Goal: Task Accomplishment & Management: Use online tool/utility

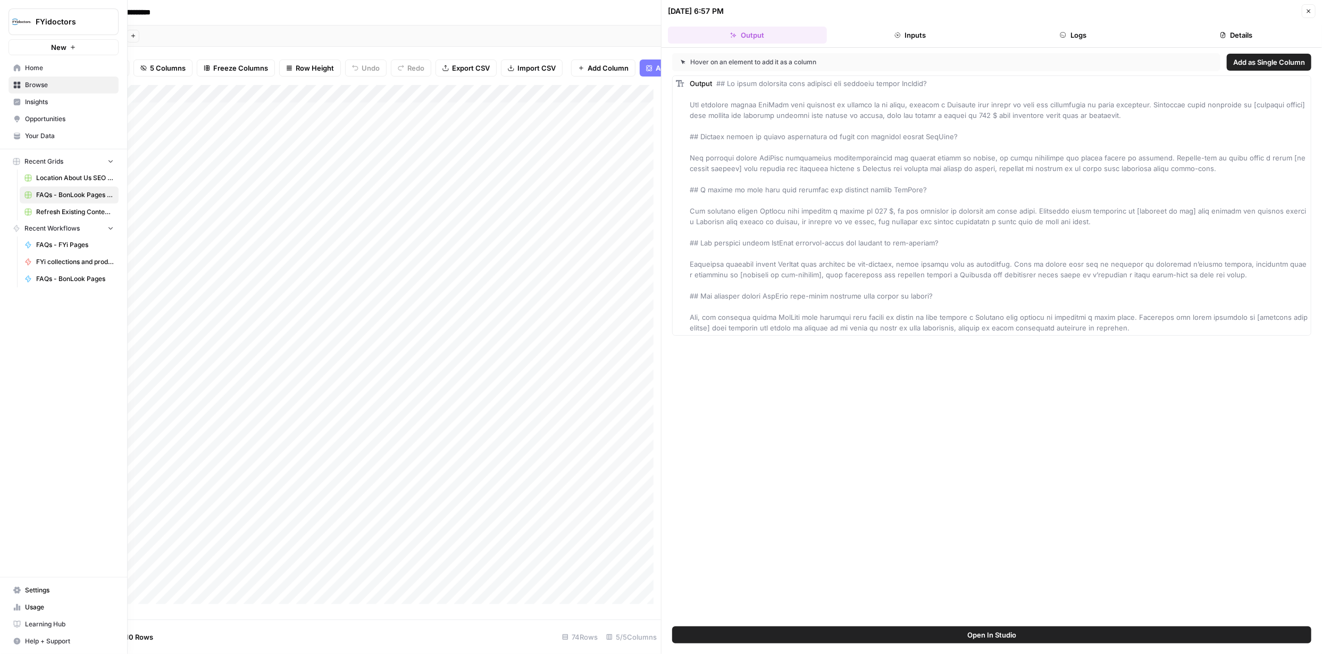
click at [16, 81] on icon at bounding box center [16, 84] width 7 height 7
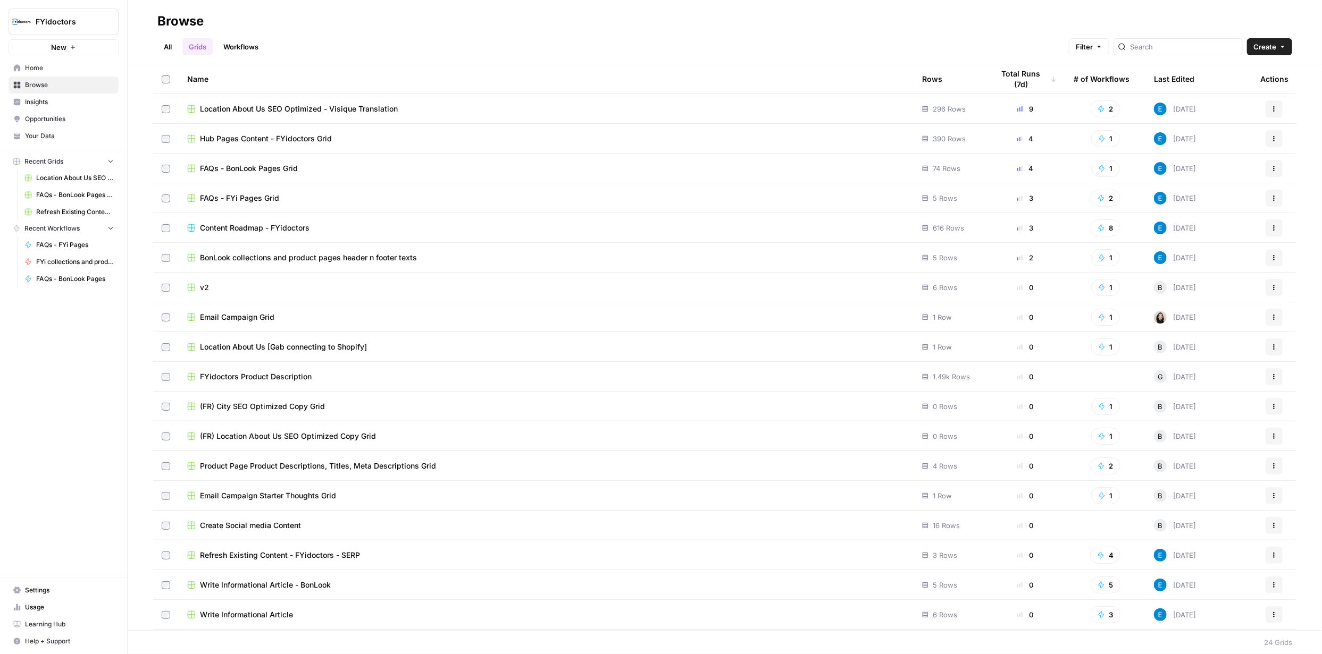
click at [63, 134] on span "Your Data" at bounding box center [69, 136] width 89 height 10
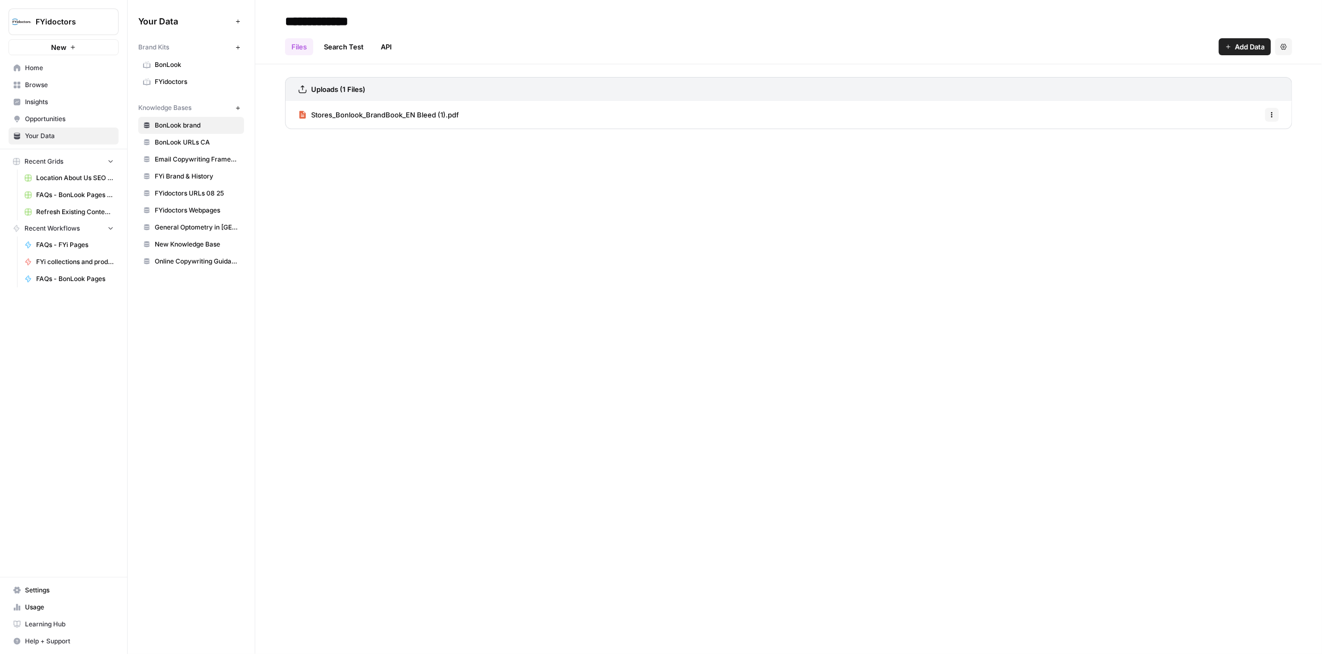
click at [196, 80] on span "FYidoctors" at bounding box center [197, 82] width 85 height 10
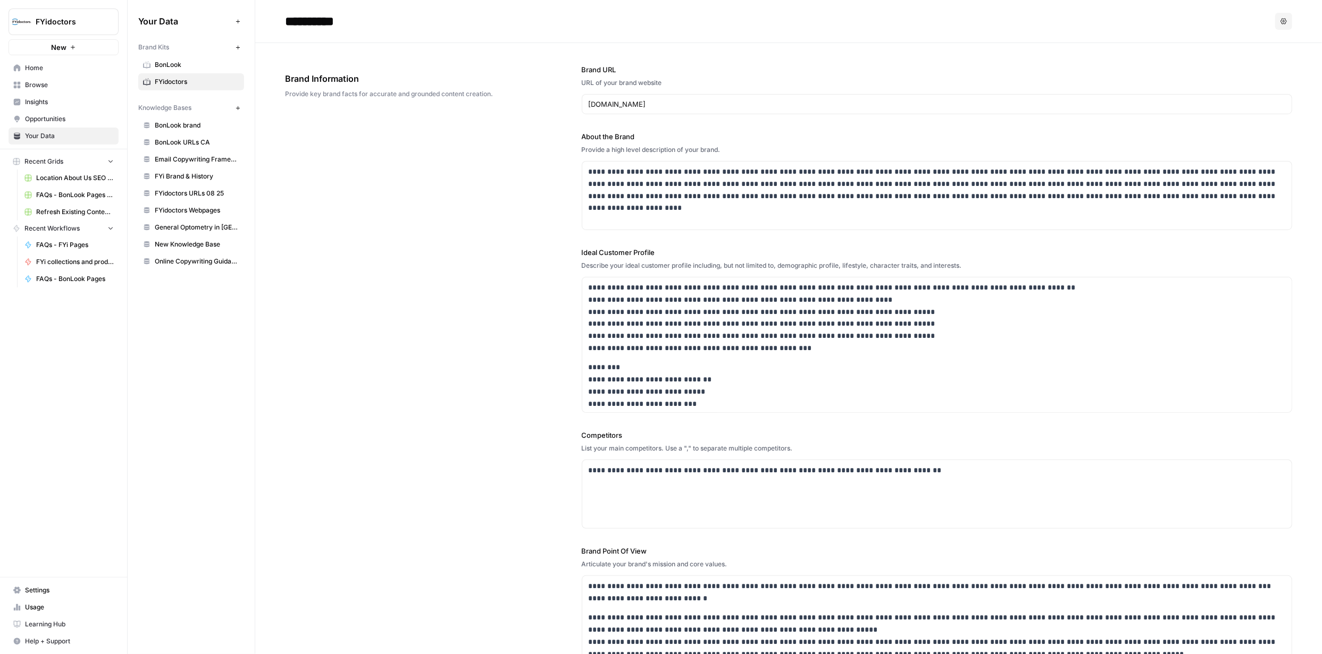
click at [69, 102] on span "Insights" at bounding box center [69, 102] width 89 height 10
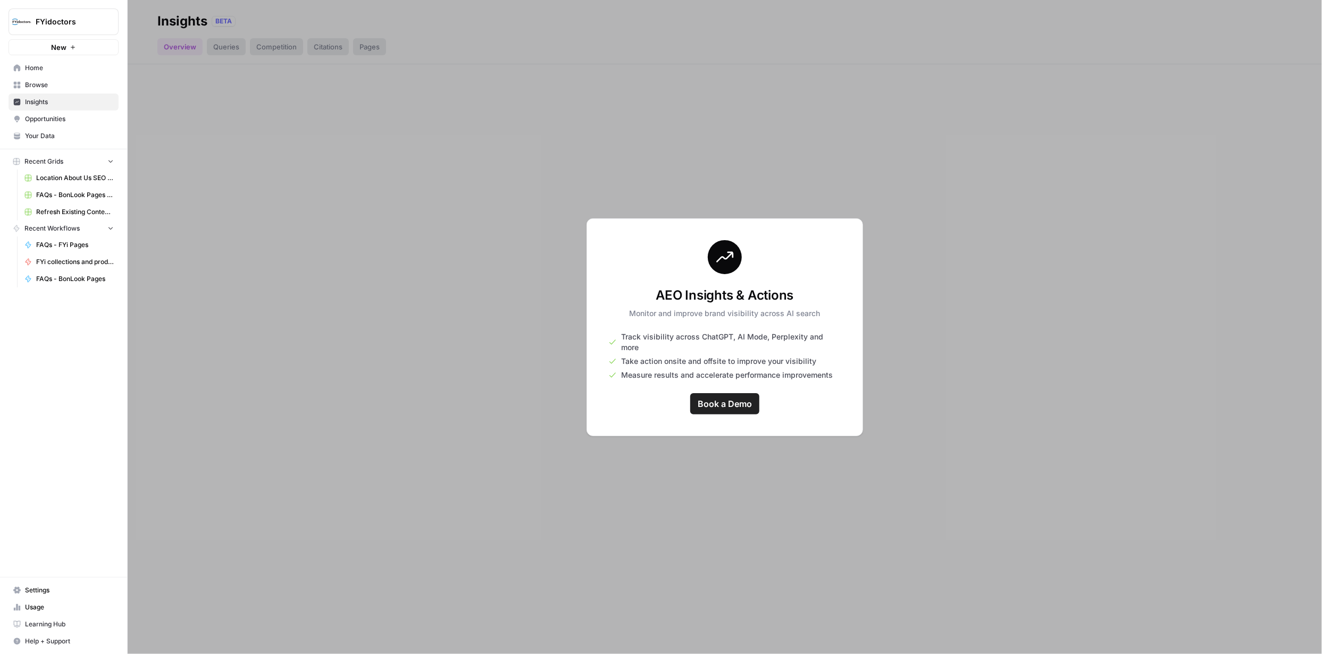
click at [736, 398] on span "Book a Demo" at bounding box center [724, 404] width 54 height 13
click at [48, 102] on span "Insights" at bounding box center [69, 102] width 89 height 10
click at [425, 246] on div at bounding box center [725, 327] width 1194 height 654
click at [403, 213] on div at bounding box center [725, 327] width 1194 height 654
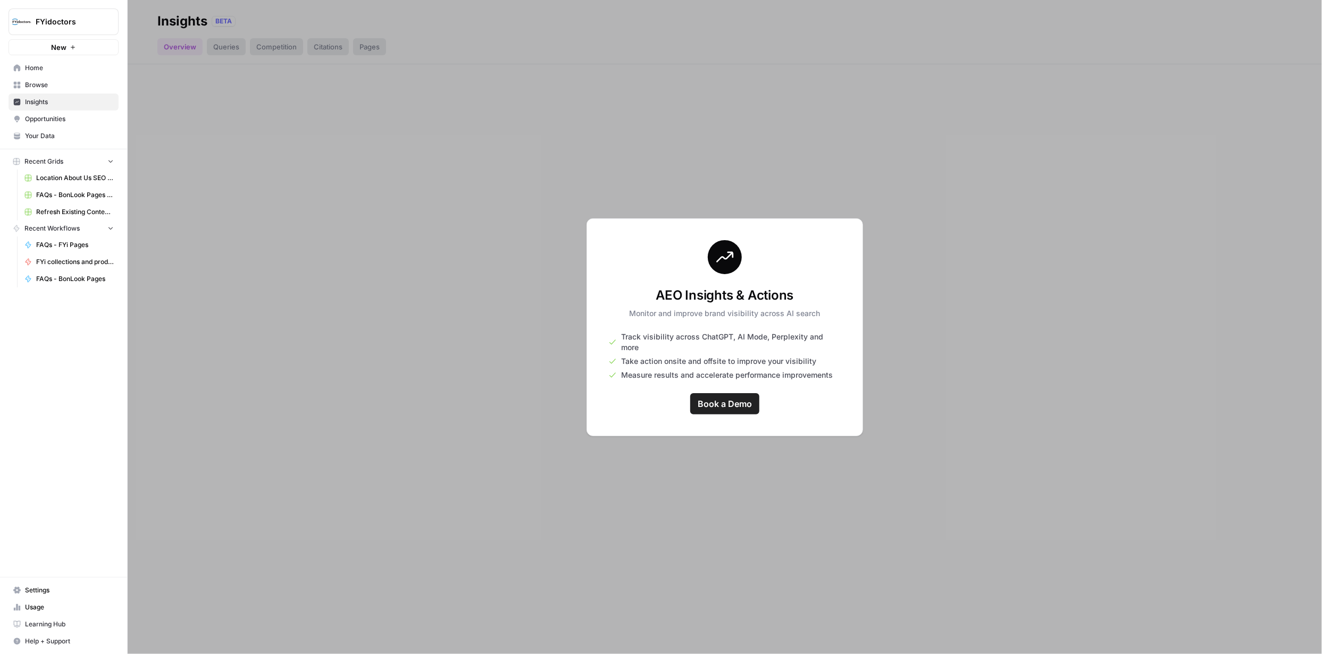
click at [46, 114] on span "Opportunities" at bounding box center [69, 119] width 89 height 10
click at [47, 114] on span "Opportunities" at bounding box center [69, 119] width 89 height 10
click at [54, 101] on span "Insights" at bounding box center [69, 102] width 89 height 10
click at [65, 87] on span "Browse" at bounding box center [69, 85] width 89 height 10
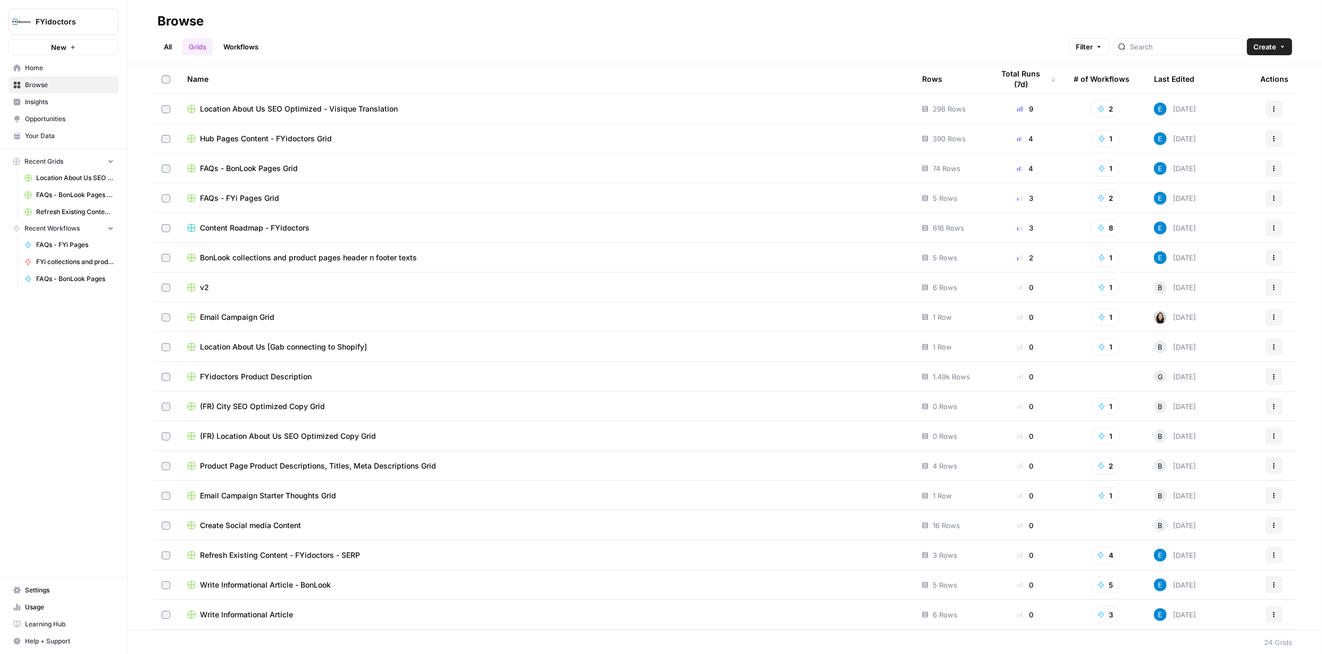
click at [48, 141] on link "Your Data" at bounding box center [64, 136] width 110 height 17
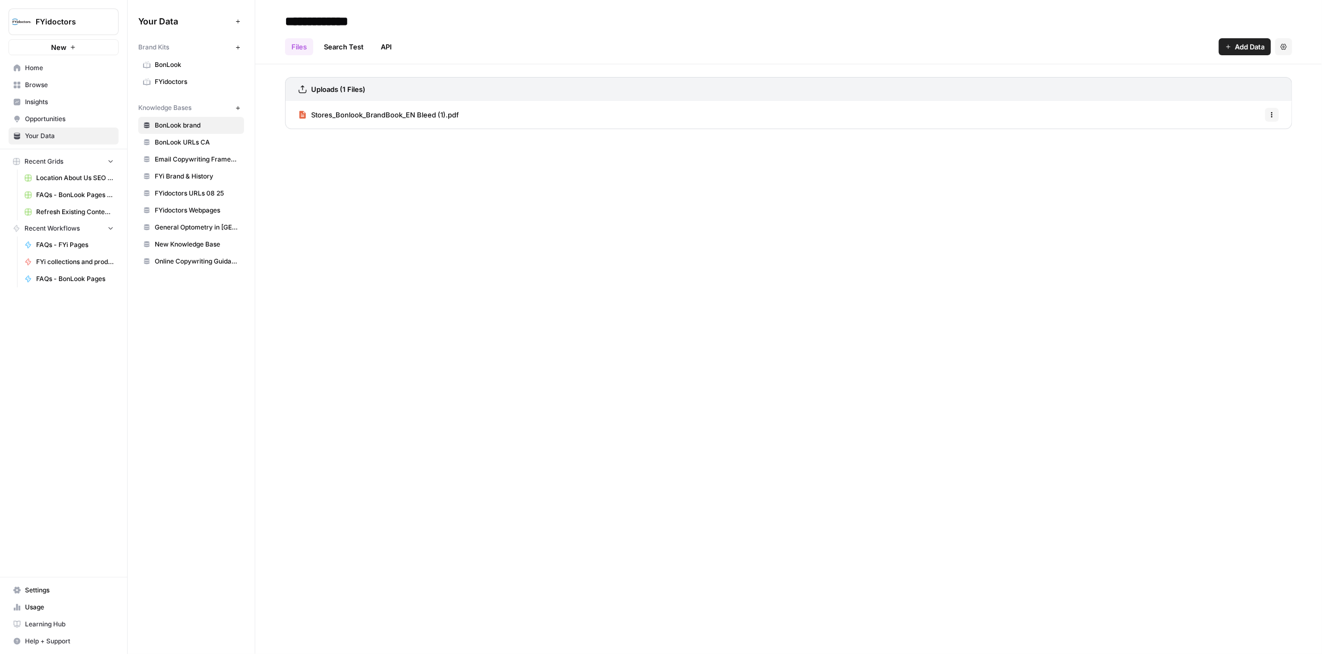
click at [47, 81] on span "Browse" at bounding box center [69, 85] width 89 height 10
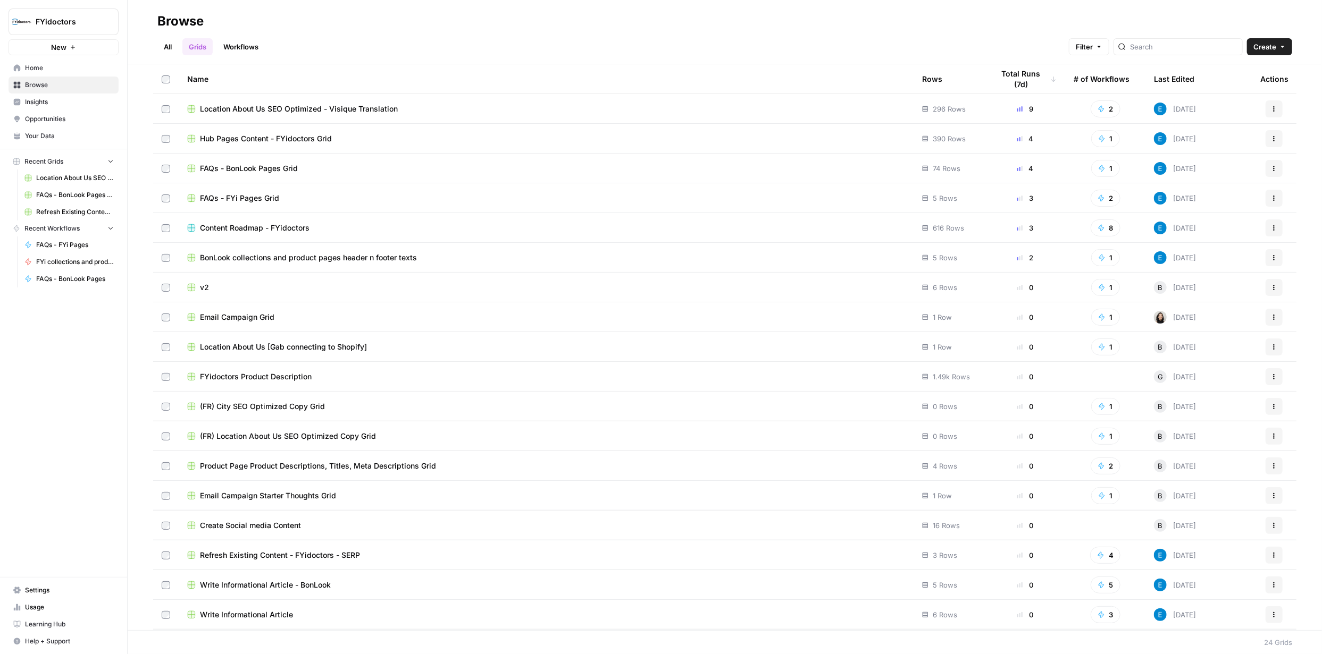
click at [293, 228] on span "Content Roadmap - FYidoctors" at bounding box center [255, 228] width 110 height 11
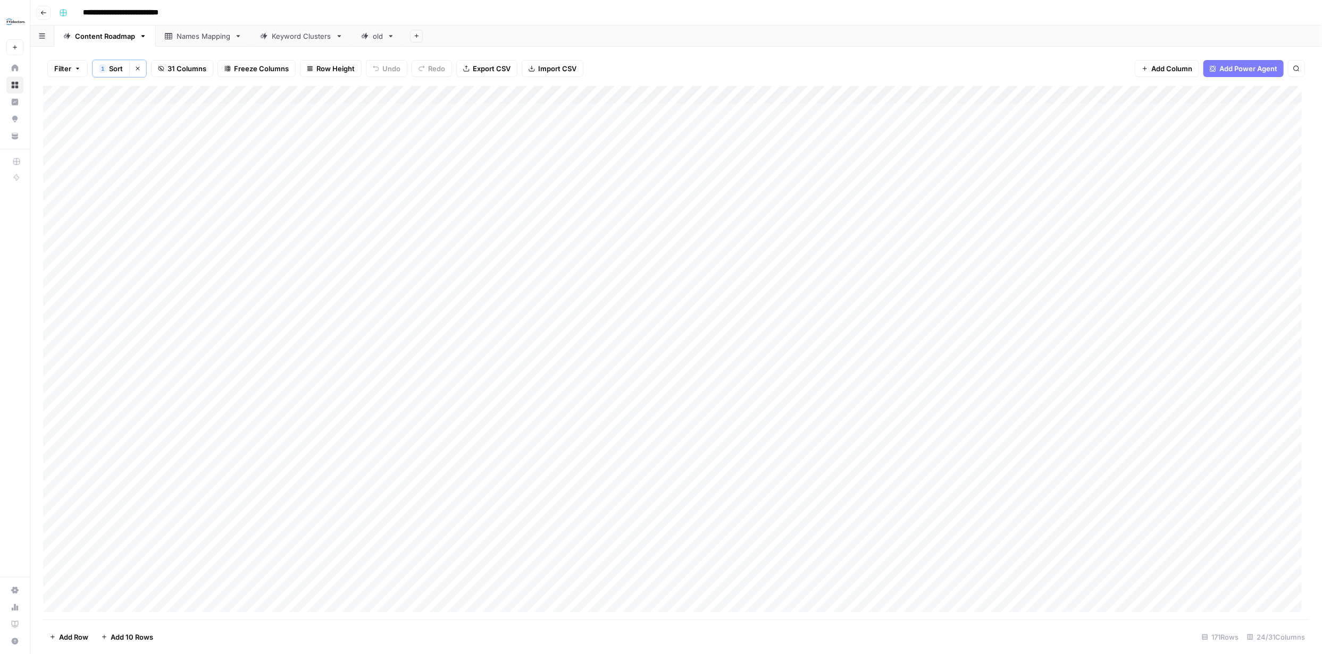
click at [142, 40] on link "Content Roadmap" at bounding box center [105, 36] width 102 height 21
click at [345, 38] on link "Keyword Clusters" at bounding box center [301, 36] width 101 height 21
click at [230, 41] on div "Names Mapping" at bounding box center [203, 36] width 54 height 11
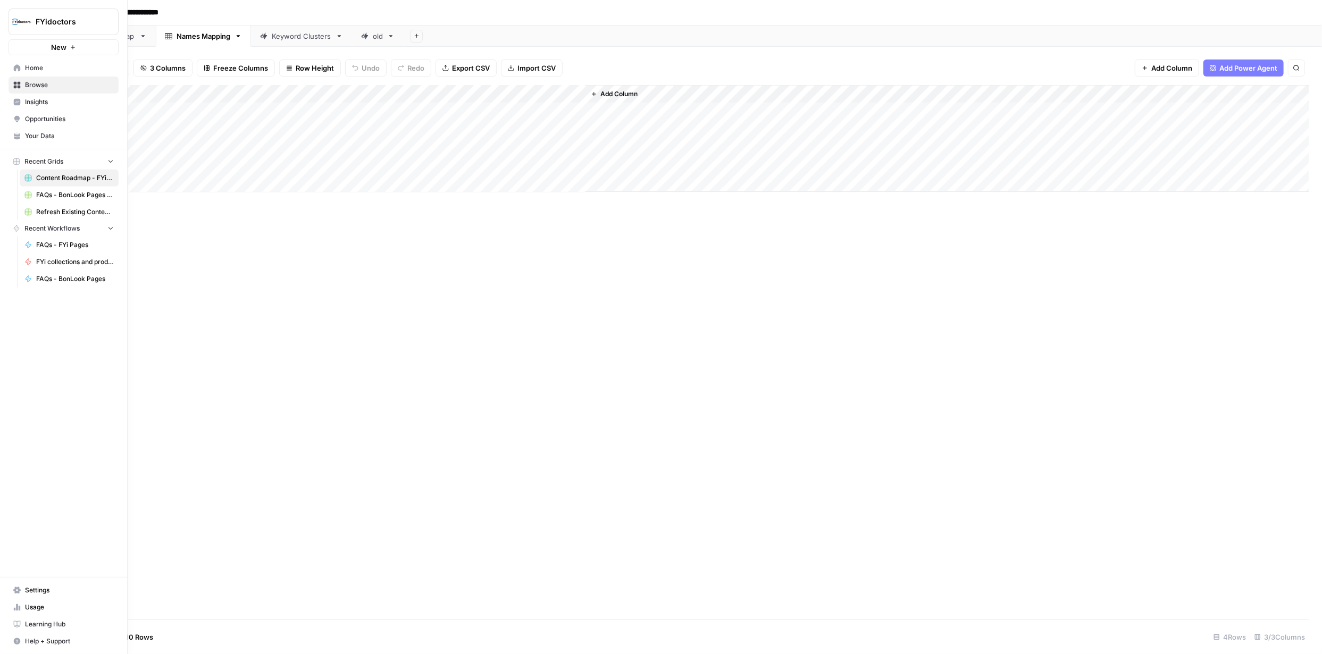
click at [38, 592] on span "Settings" at bounding box center [69, 591] width 89 height 10
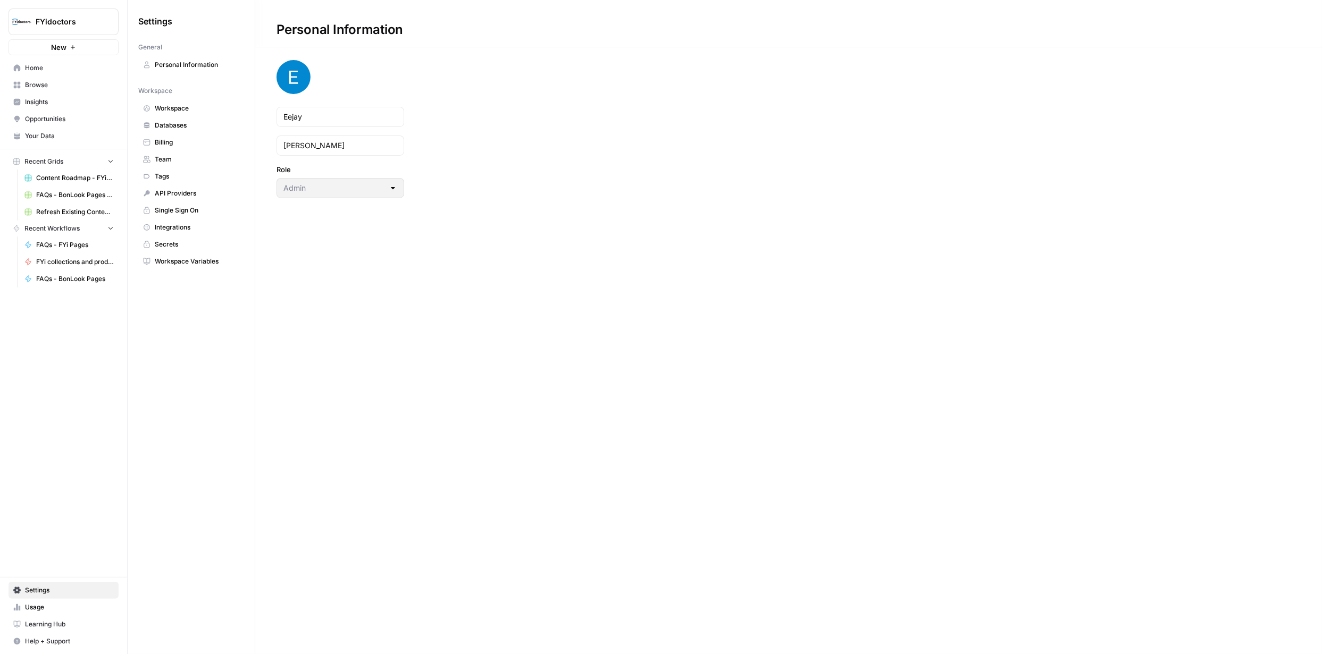
click at [195, 225] on span "Integrations" at bounding box center [197, 228] width 85 height 10
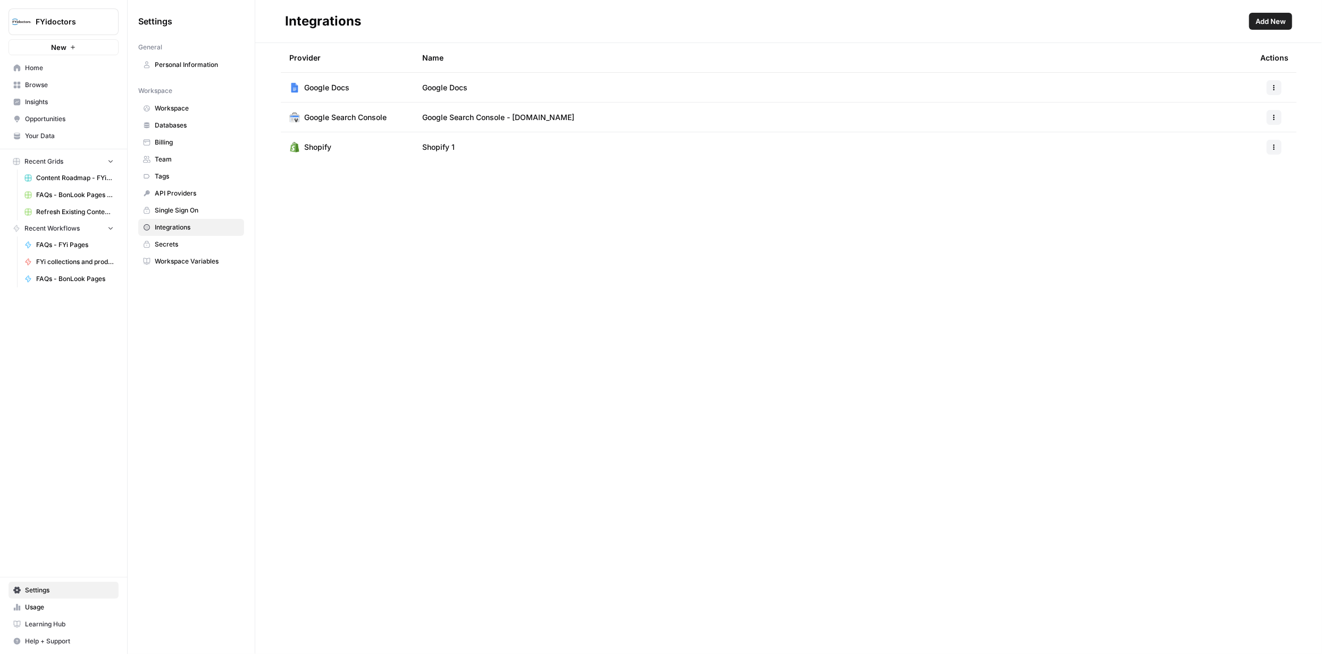
click at [196, 106] on span "Workspace" at bounding box center [197, 109] width 85 height 10
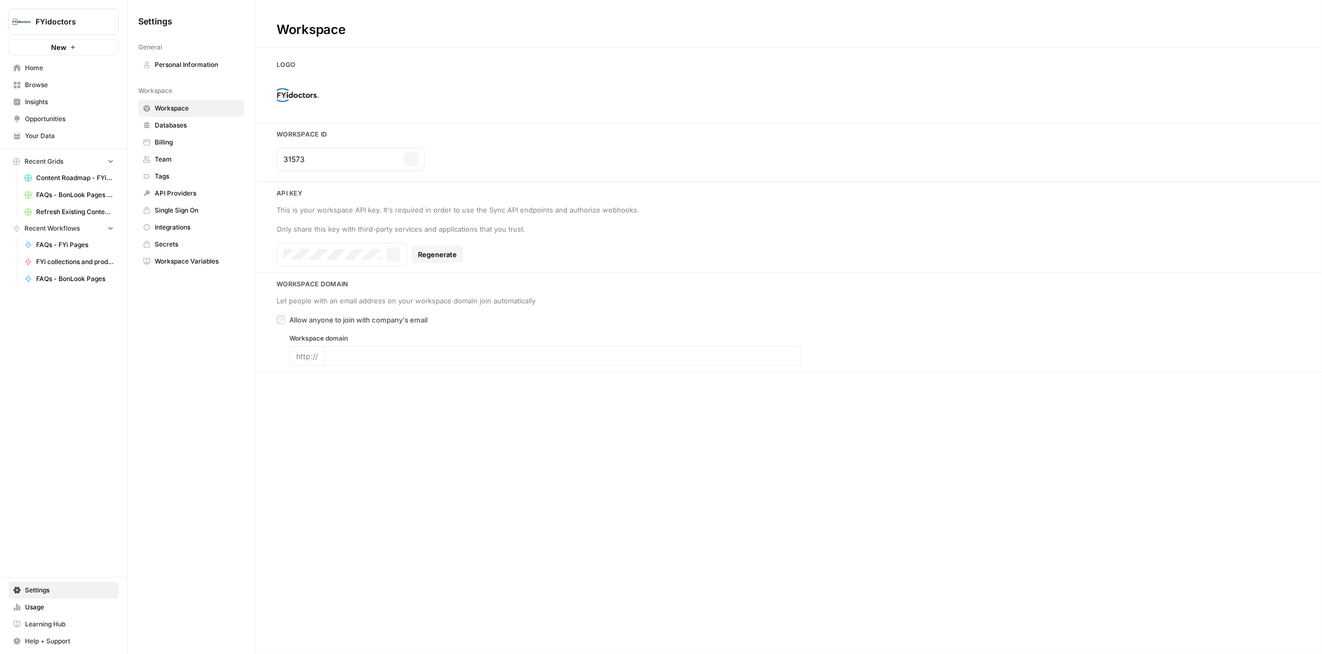
type input "https://fyidoctors.com/"
click at [188, 125] on span "Databases" at bounding box center [197, 126] width 85 height 10
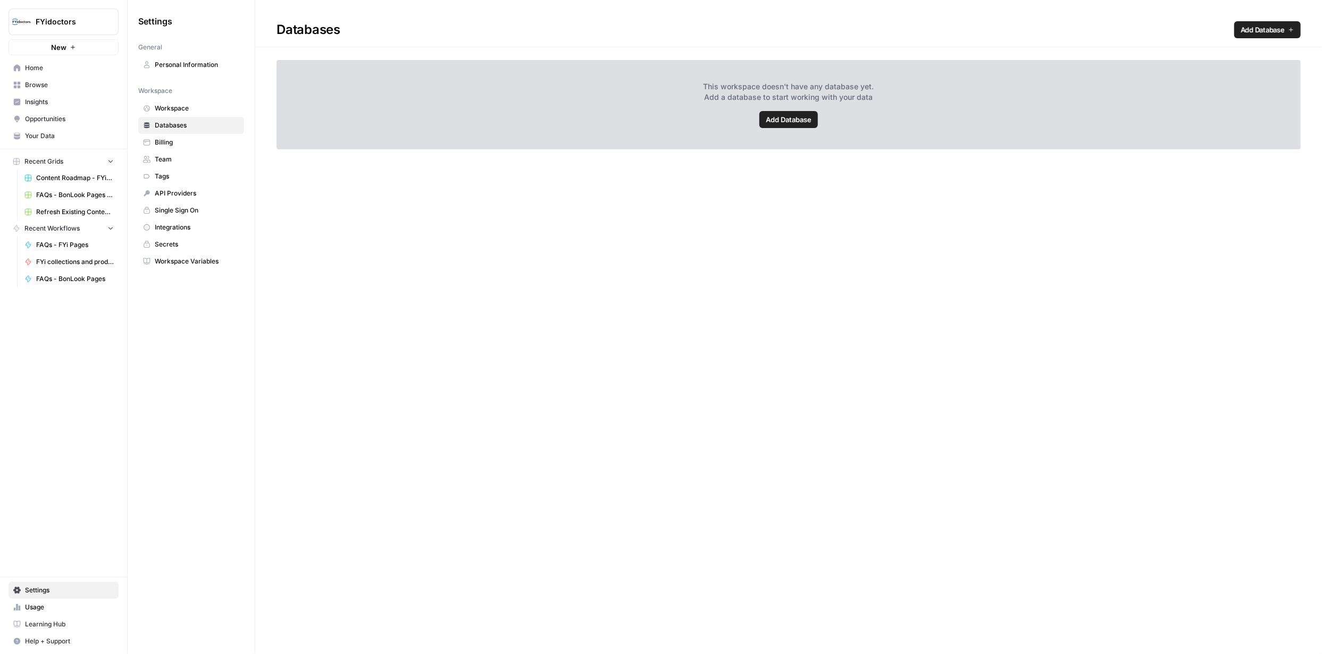
click at [189, 138] on span "Billing" at bounding box center [197, 143] width 85 height 10
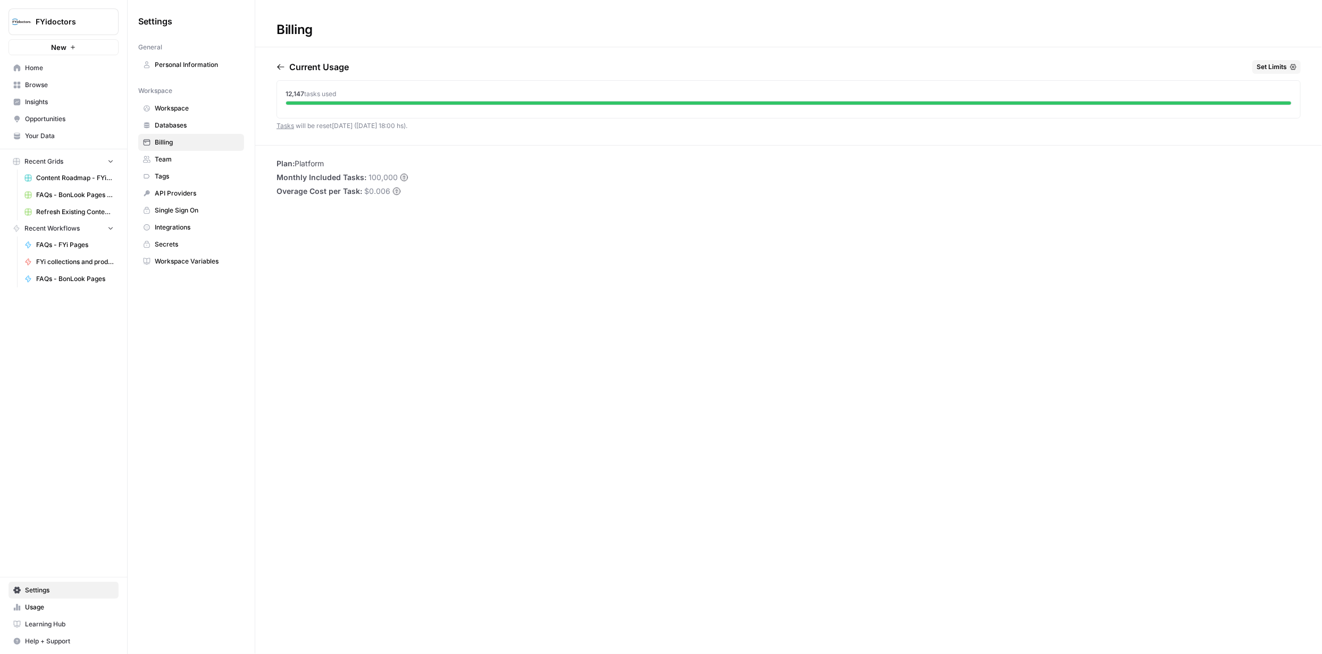
click at [173, 231] on span "Integrations" at bounding box center [197, 228] width 85 height 10
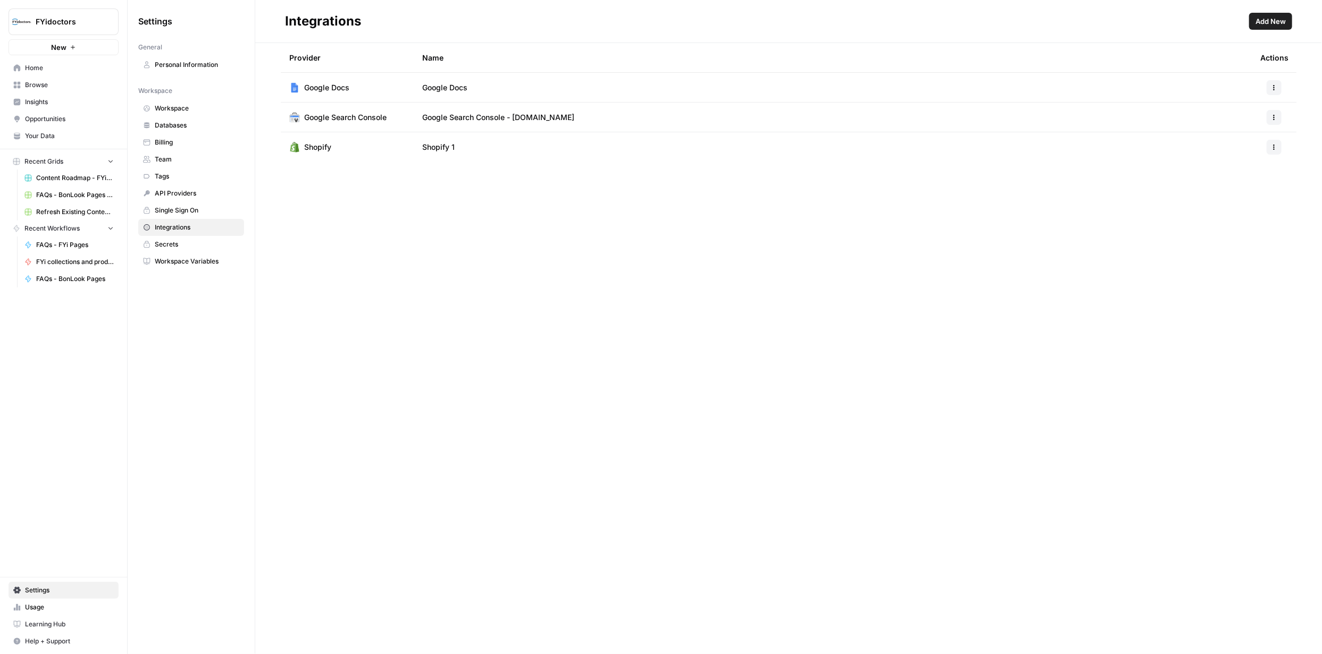
click at [179, 141] on span "Billing" at bounding box center [197, 143] width 85 height 10
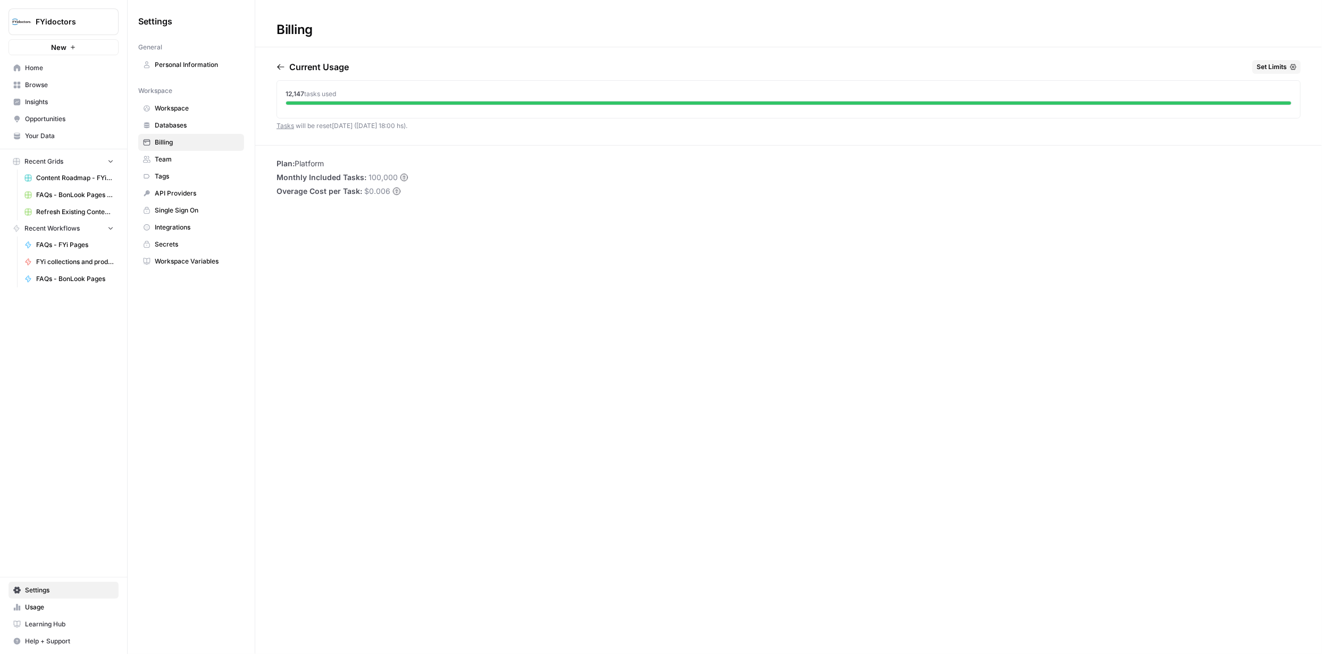
click at [56, 608] on span "Usage" at bounding box center [69, 608] width 89 height 10
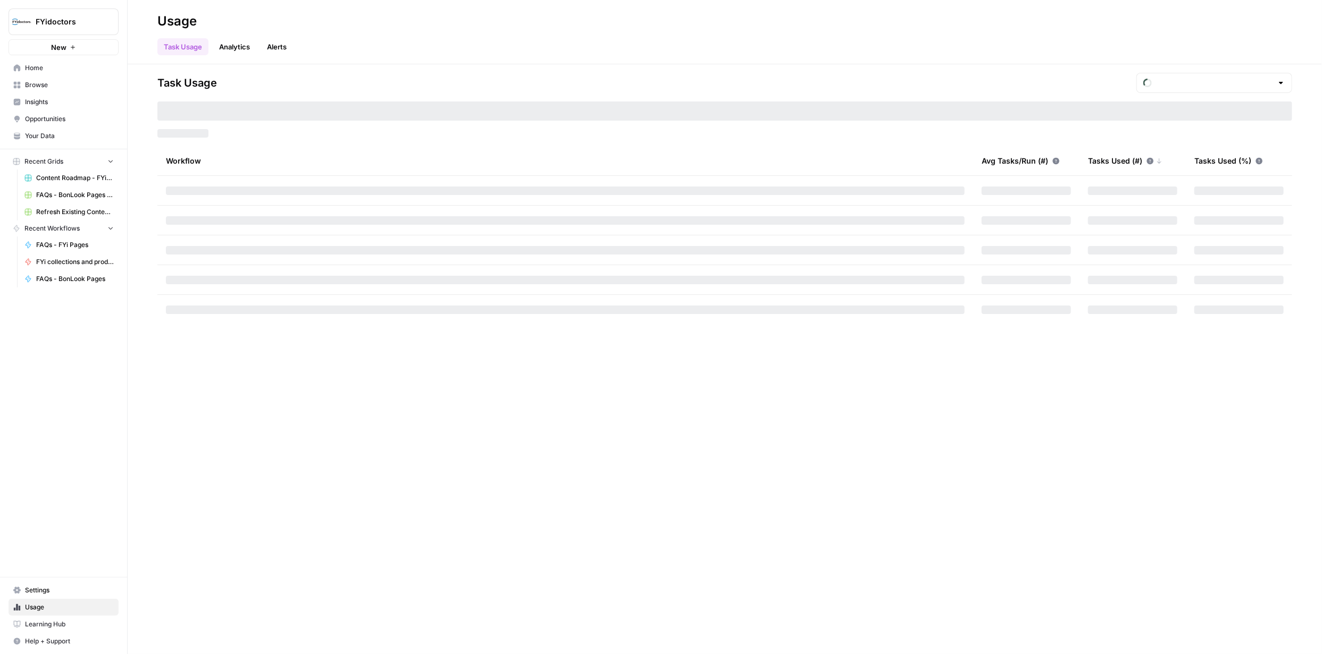
type input "October Tasks"
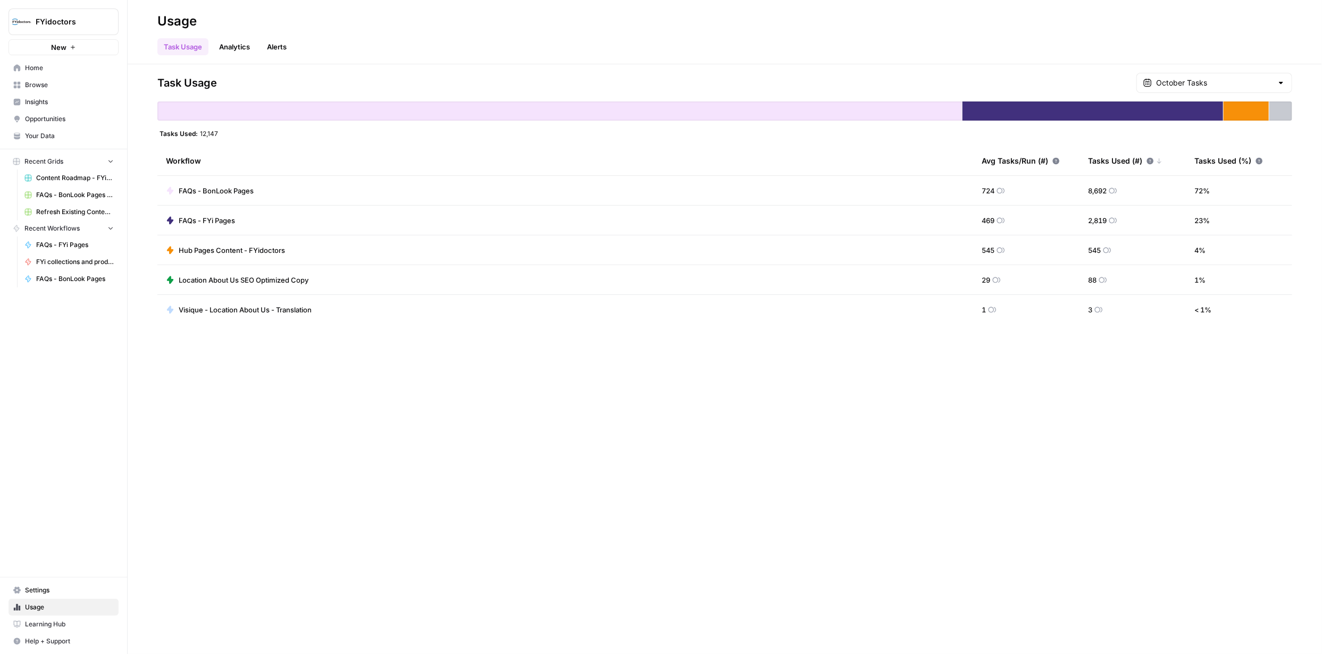
click at [243, 46] on link "Analytics" at bounding box center [235, 46] width 44 height 17
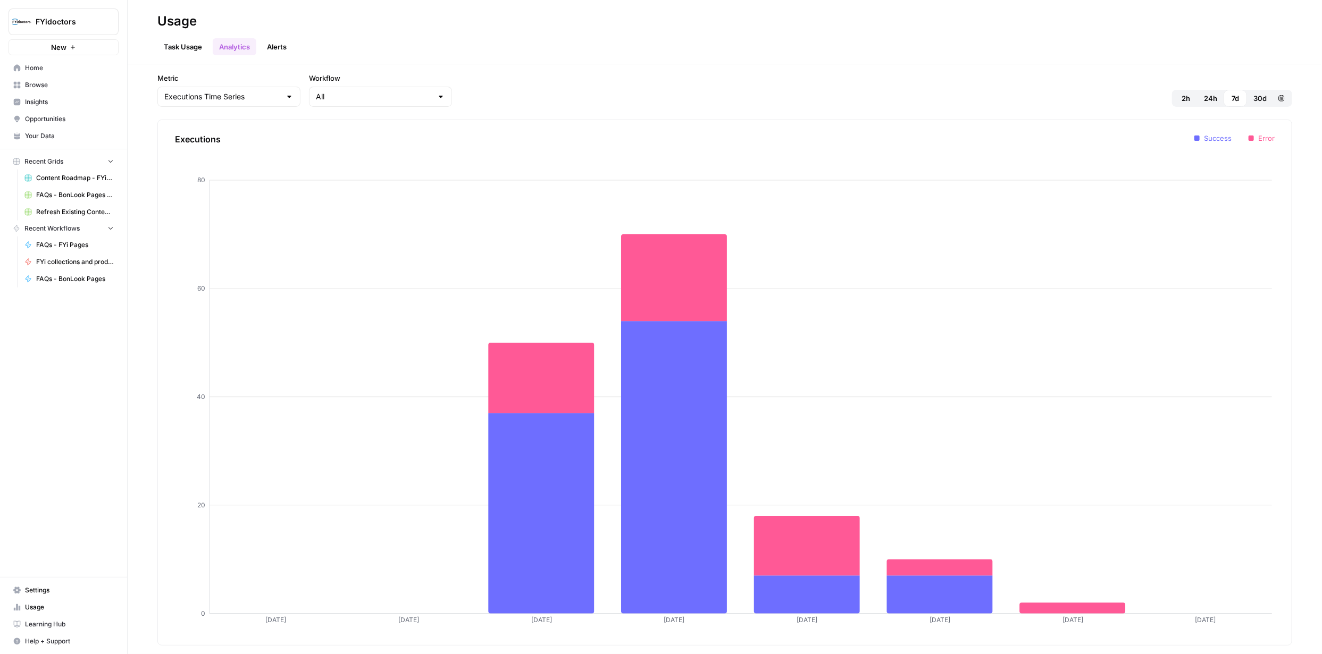
click at [283, 44] on link "Alerts" at bounding box center [276, 46] width 32 height 17
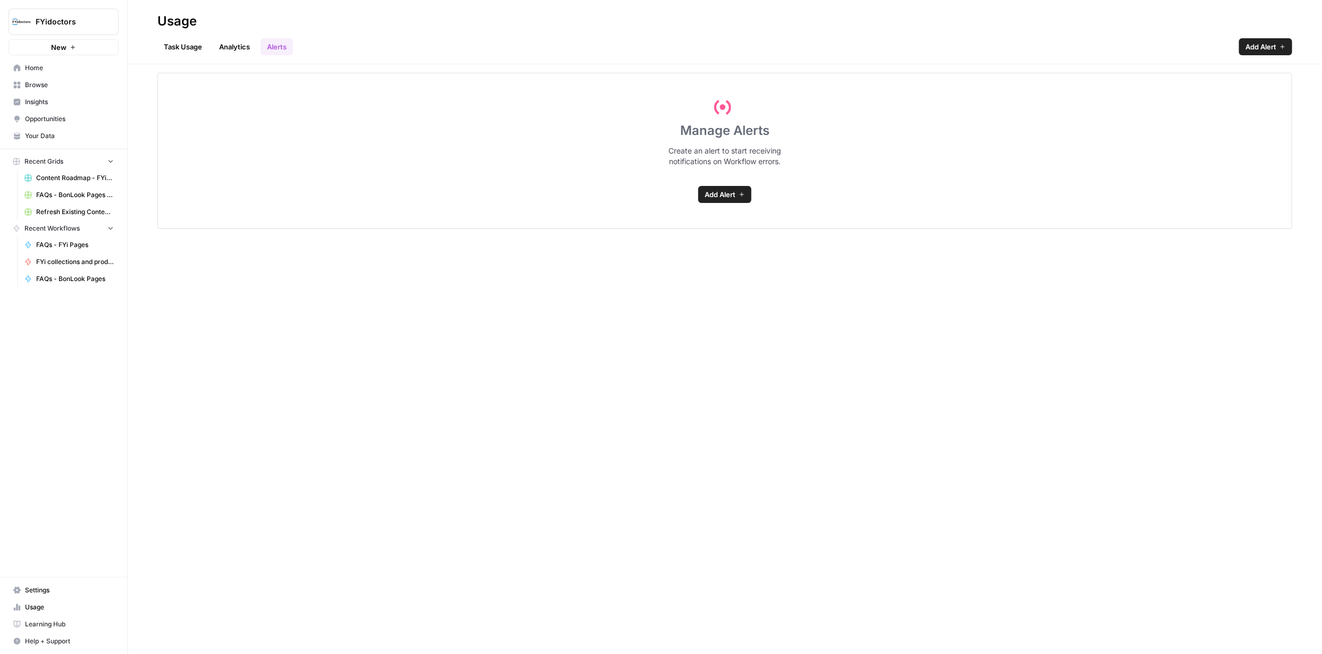
click at [59, 102] on span "Insights" at bounding box center [69, 102] width 89 height 10
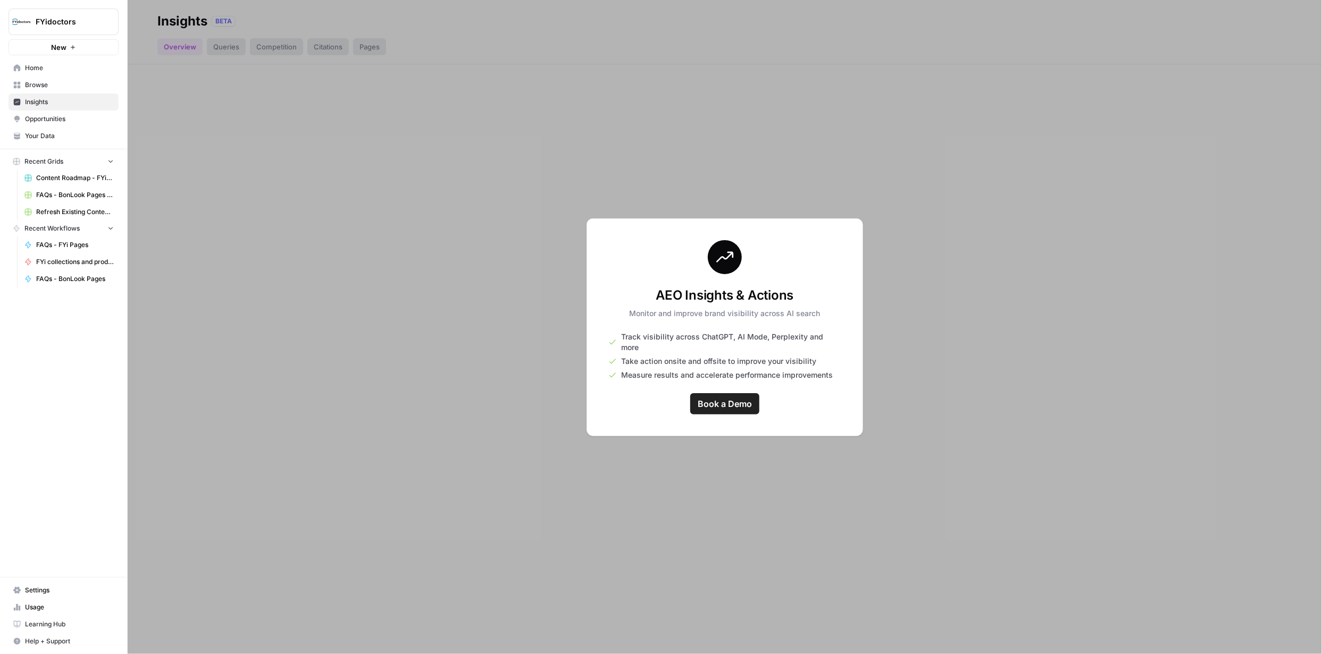
click at [52, 88] on span "Browse" at bounding box center [69, 85] width 89 height 10
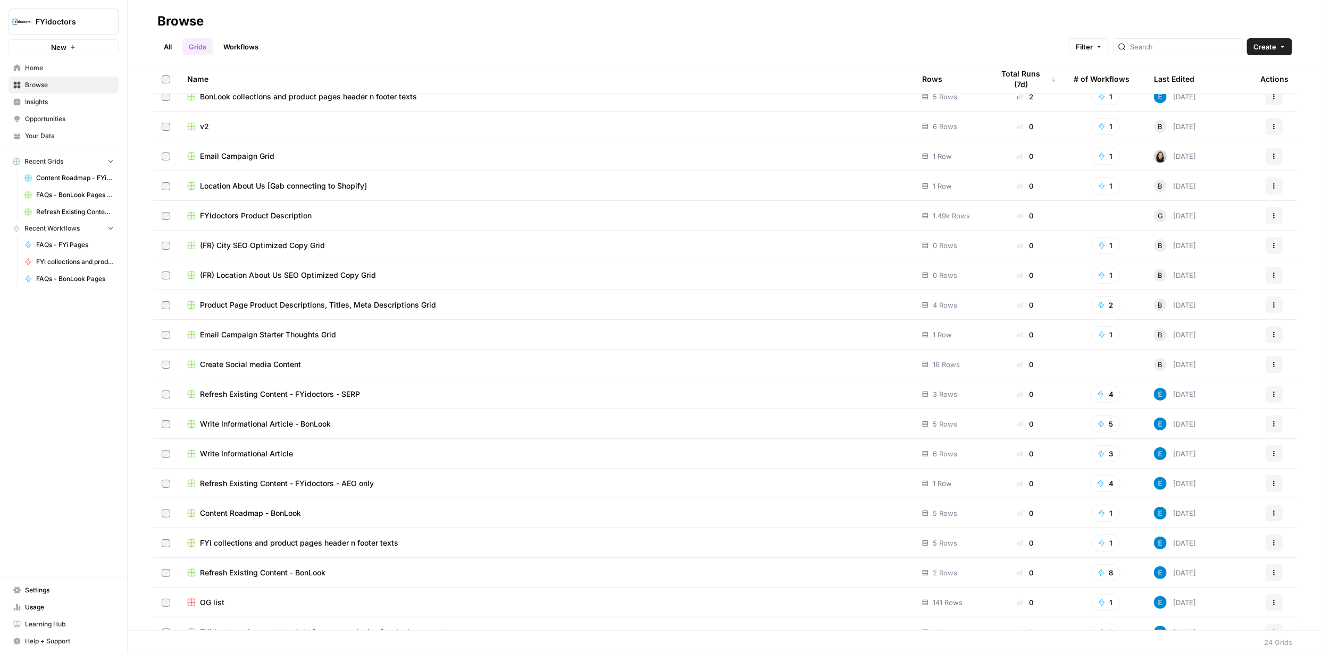
scroll to position [178, 0]
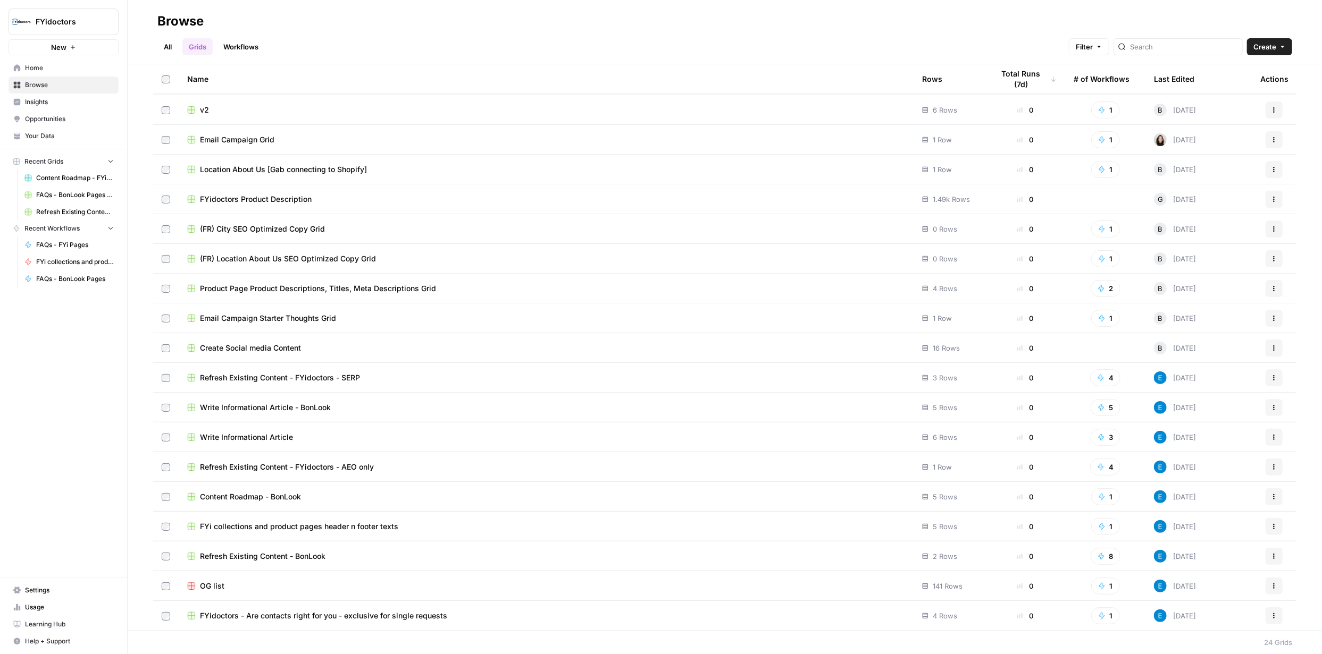
click at [337, 525] on span "FYi collections and product pages header n footer texts" at bounding box center [299, 527] width 198 height 11
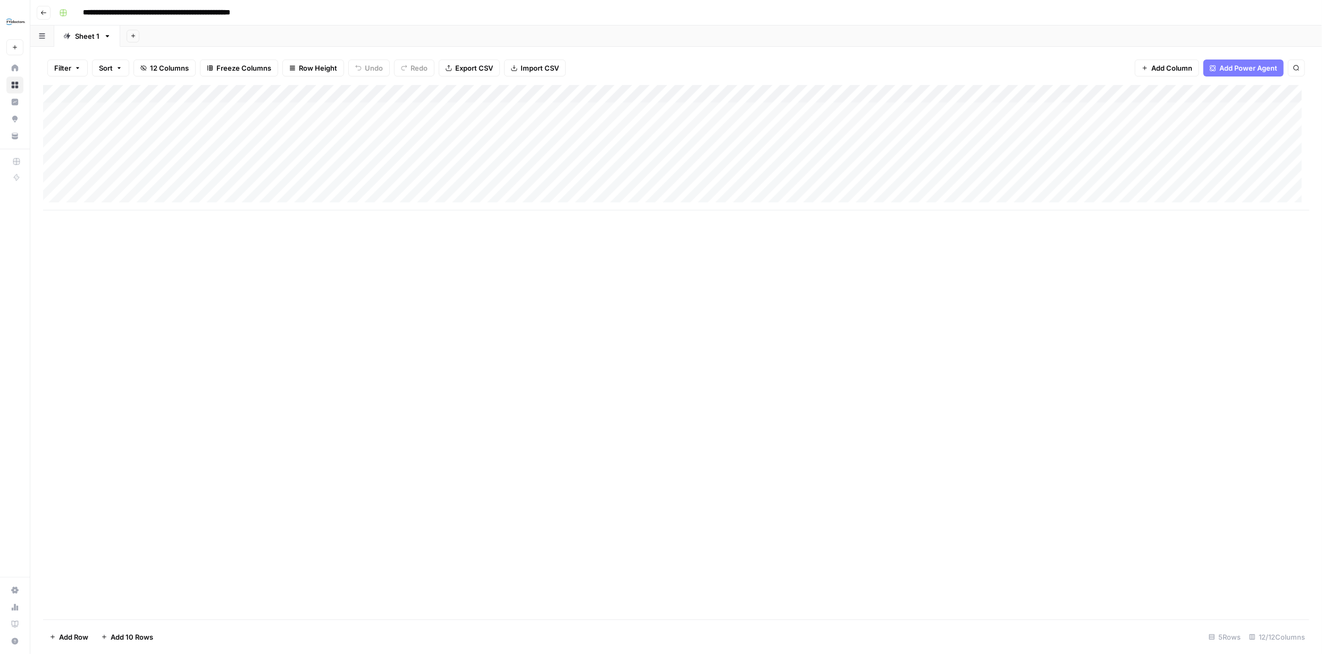
click at [176, 166] on div "Add Column" at bounding box center [676, 147] width 1266 height 125
type textarea "**********"
click at [290, 262] on div "Add Column" at bounding box center [676, 352] width 1266 height 535
click at [66, 165] on div "Add Column" at bounding box center [676, 147] width 1266 height 125
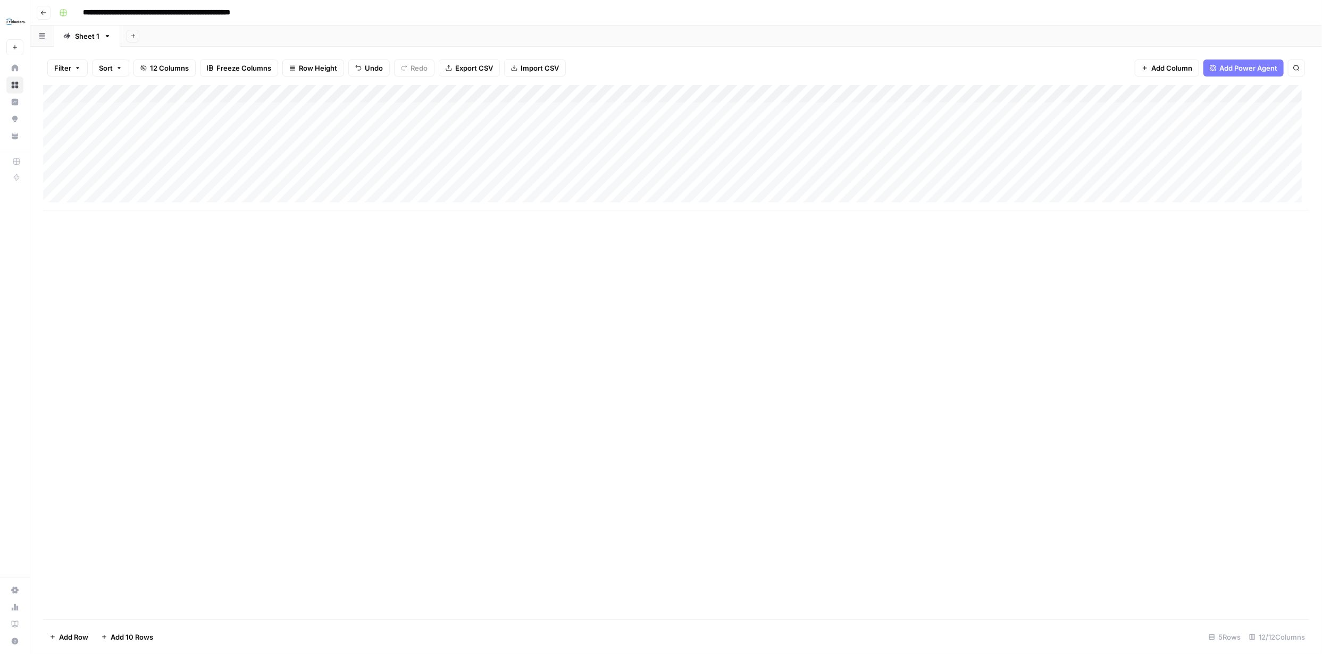
click at [441, 94] on div "Add Column" at bounding box center [676, 147] width 1266 height 125
click at [286, 196] on span "Edit Workflow" at bounding box center [300, 198] width 93 height 11
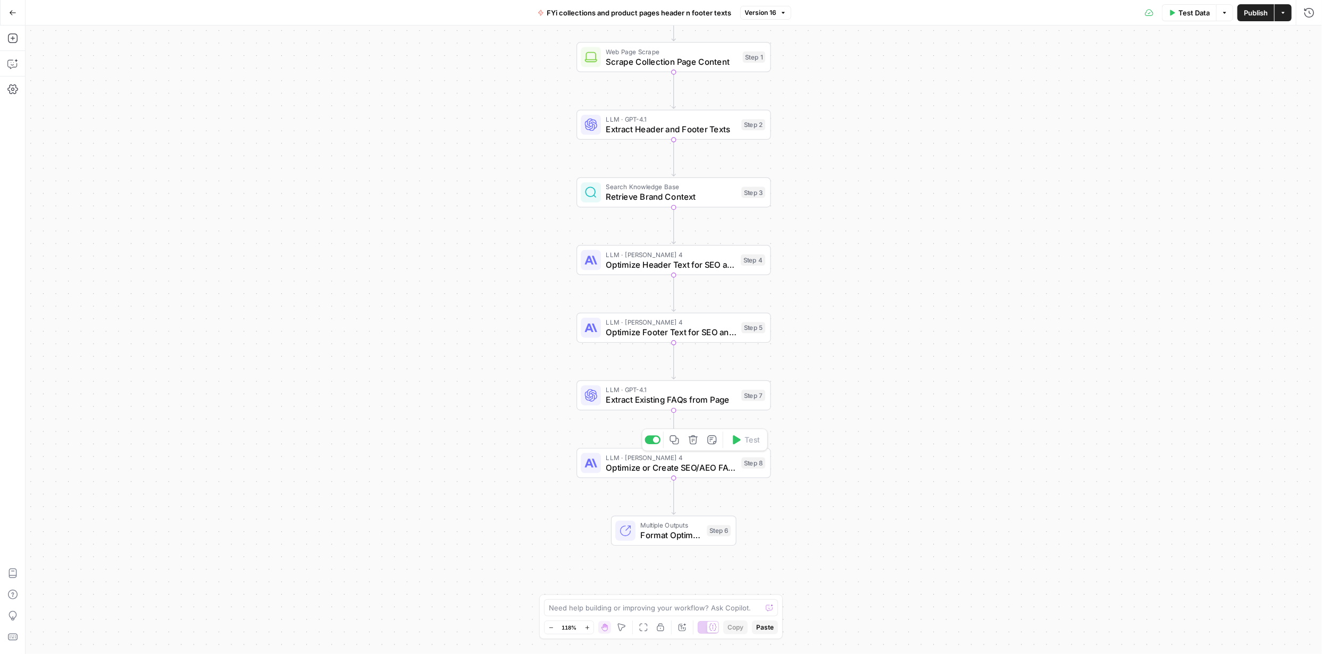
click at [702, 470] on span "Optimize or Create SEO/AEO FAQs" at bounding box center [671, 467] width 130 height 13
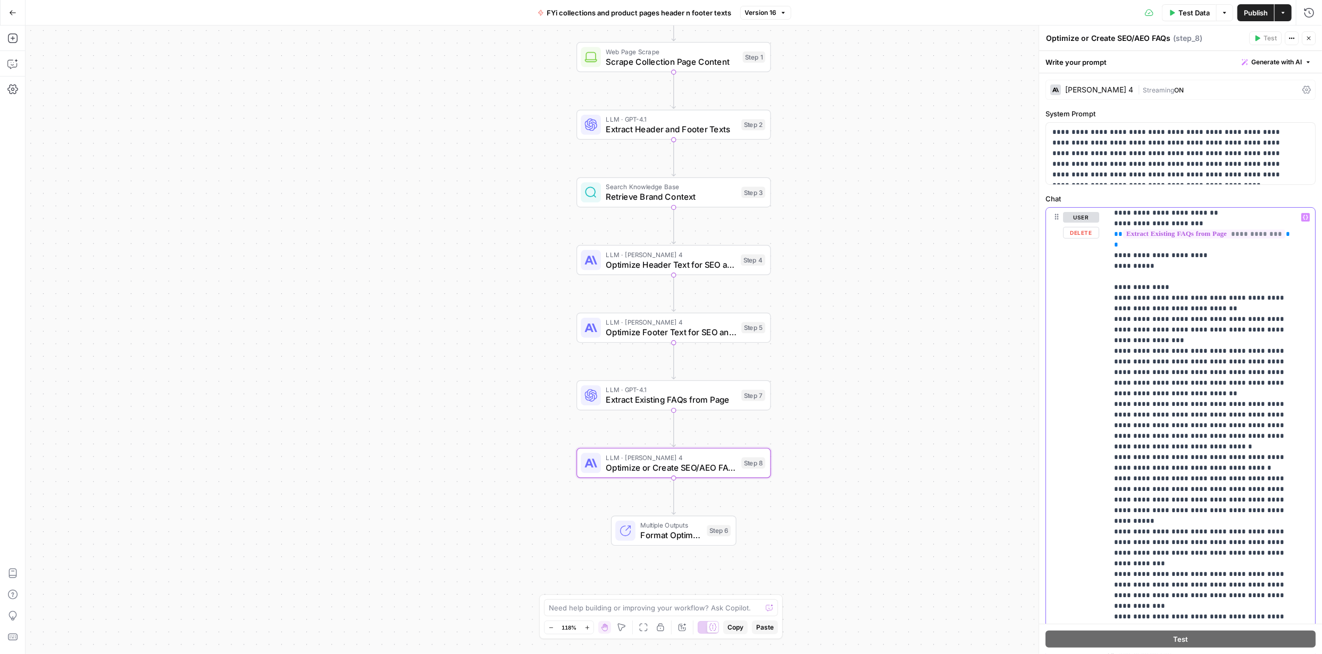
scroll to position [428, 0]
click at [1168, 332] on p "**********" at bounding box center [1203, 432] width 179 height 1297
click at [1287, 411] on p "**********" at bounding box center [1203, 432] width 179 height 1297
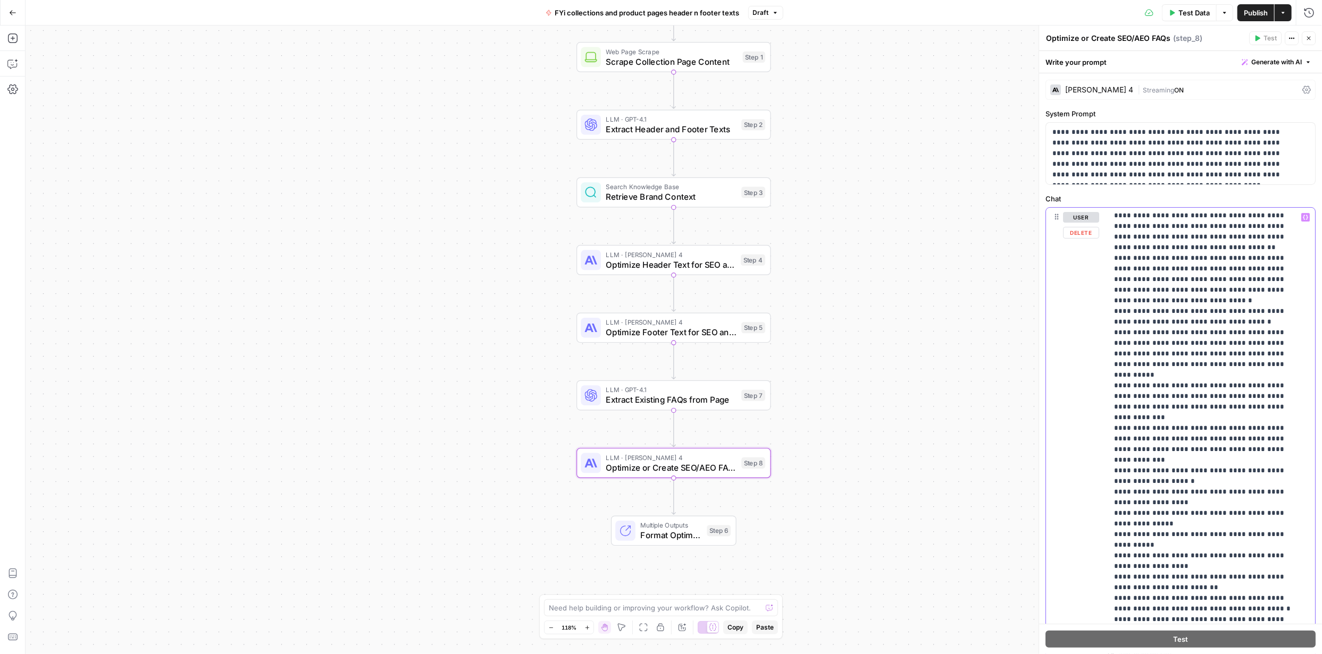
scroll to position [583, 0]
click at [1115, 347] on p "**********" at bounding box center [1203, 277] width 179 height 1297
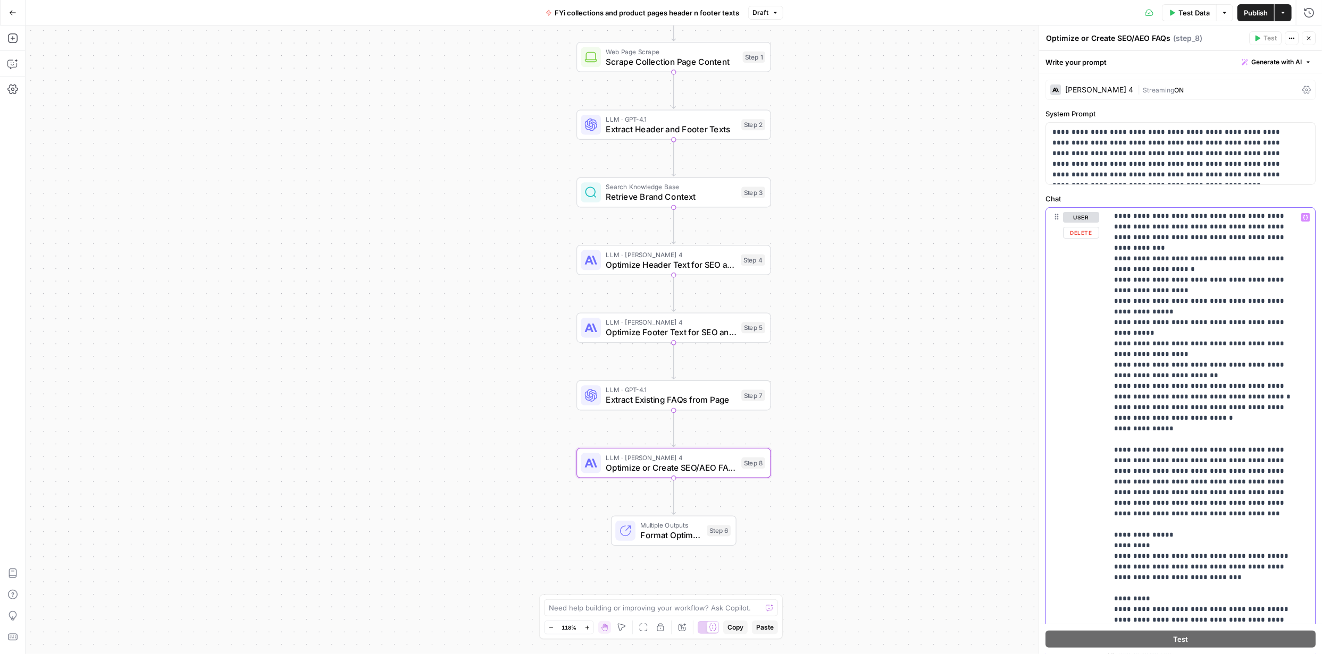
scroll to position [848, 0]
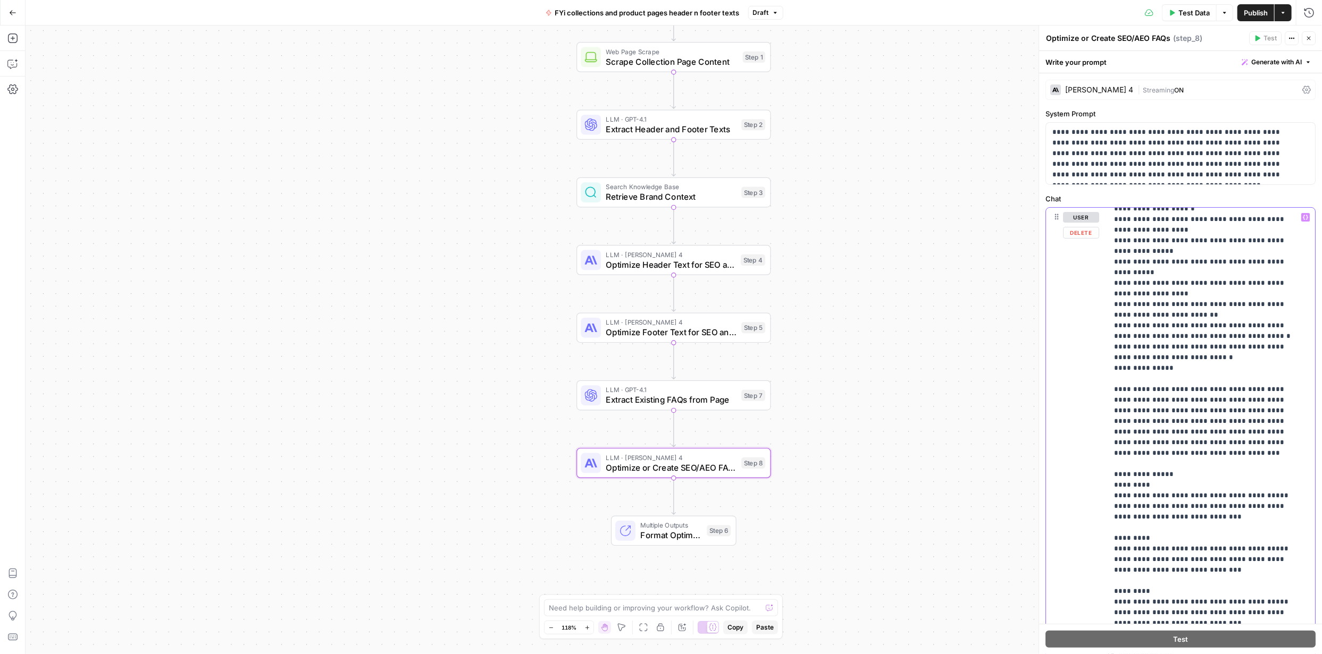
click at [1207, 366] on p "**********" at bounding box center [1203, 17] width 179 height 1307
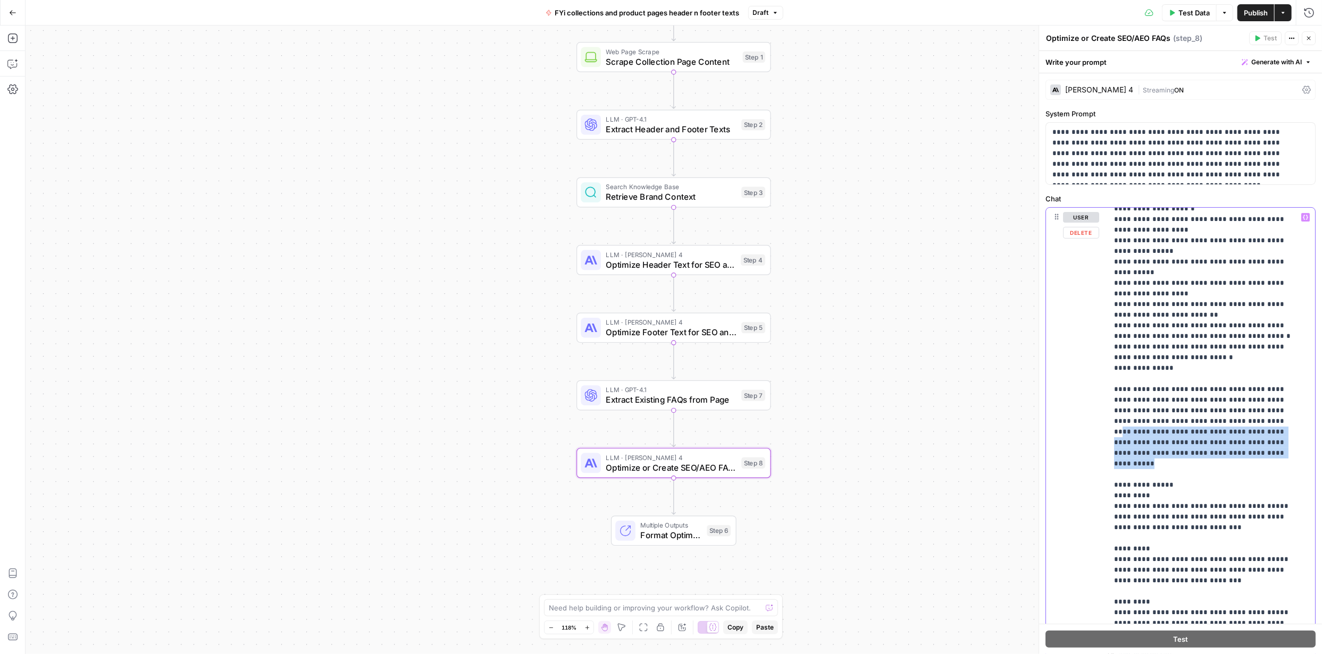
drag, startPoint x: 1210, startPoint y: 355, endPoint x: 1223, endPoint y: 386, distance: 33.6
click at [1223, 386] on p "**********" at bounding box center [1203, 23] width 179 height 1318
copy p "**********"
